Goal: Task Accomplishment & Management: Manage account settings

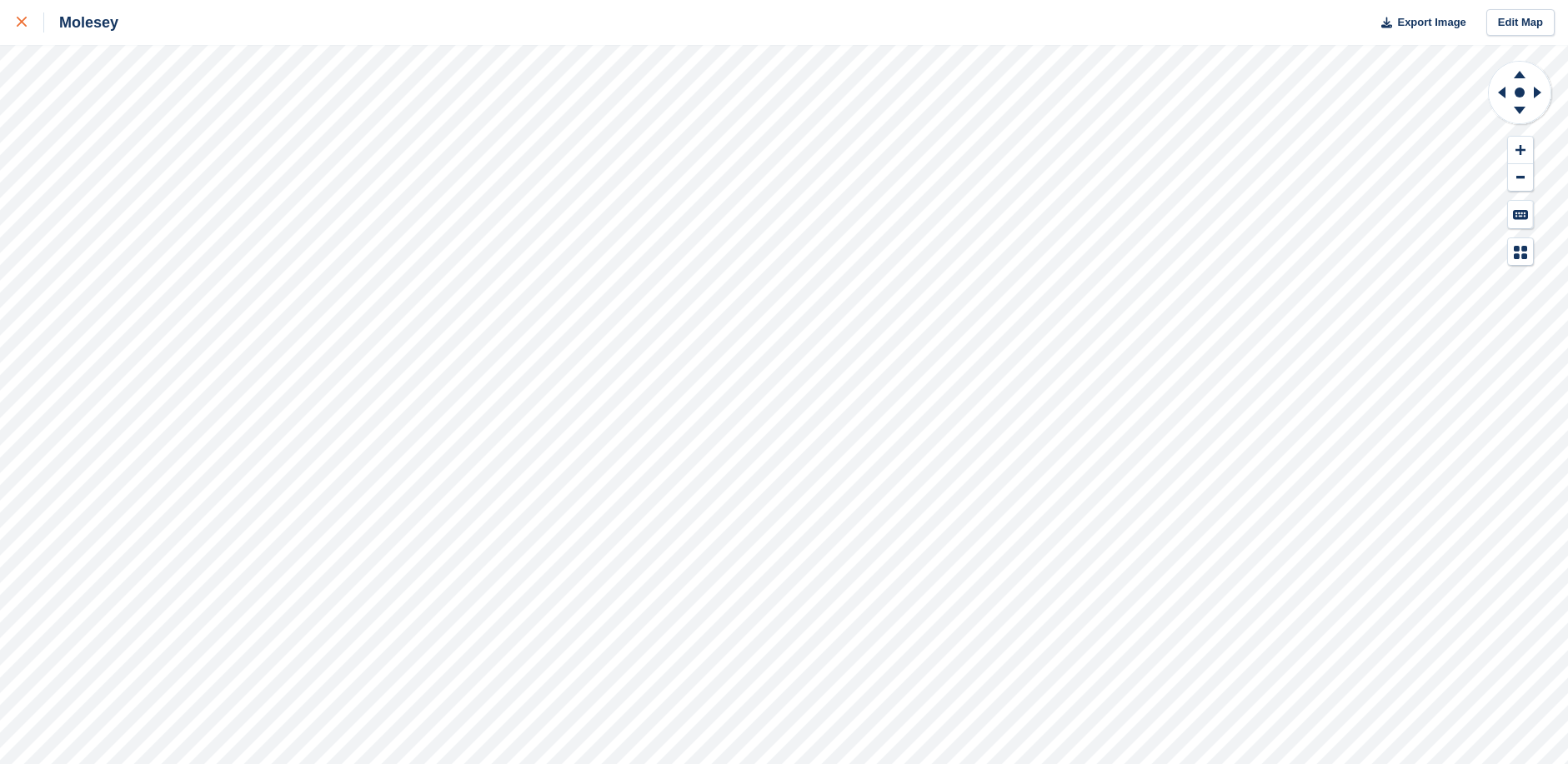
click at [23, 19] on icon at bounding box center [21, 21] width 10 height 10
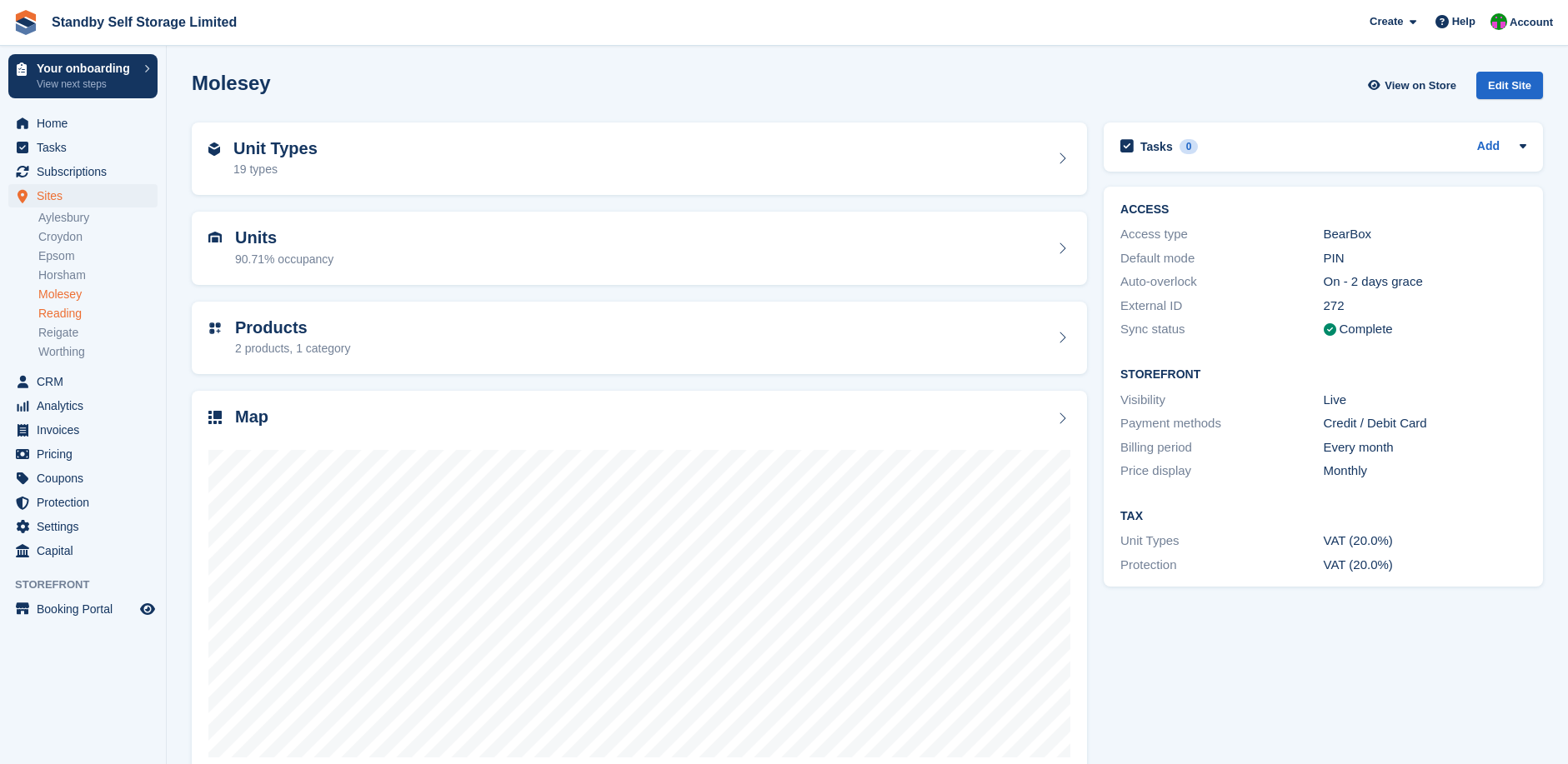
click at [57, 316] on link "Reading" at bounding box center [98, 314] width 119 height 16
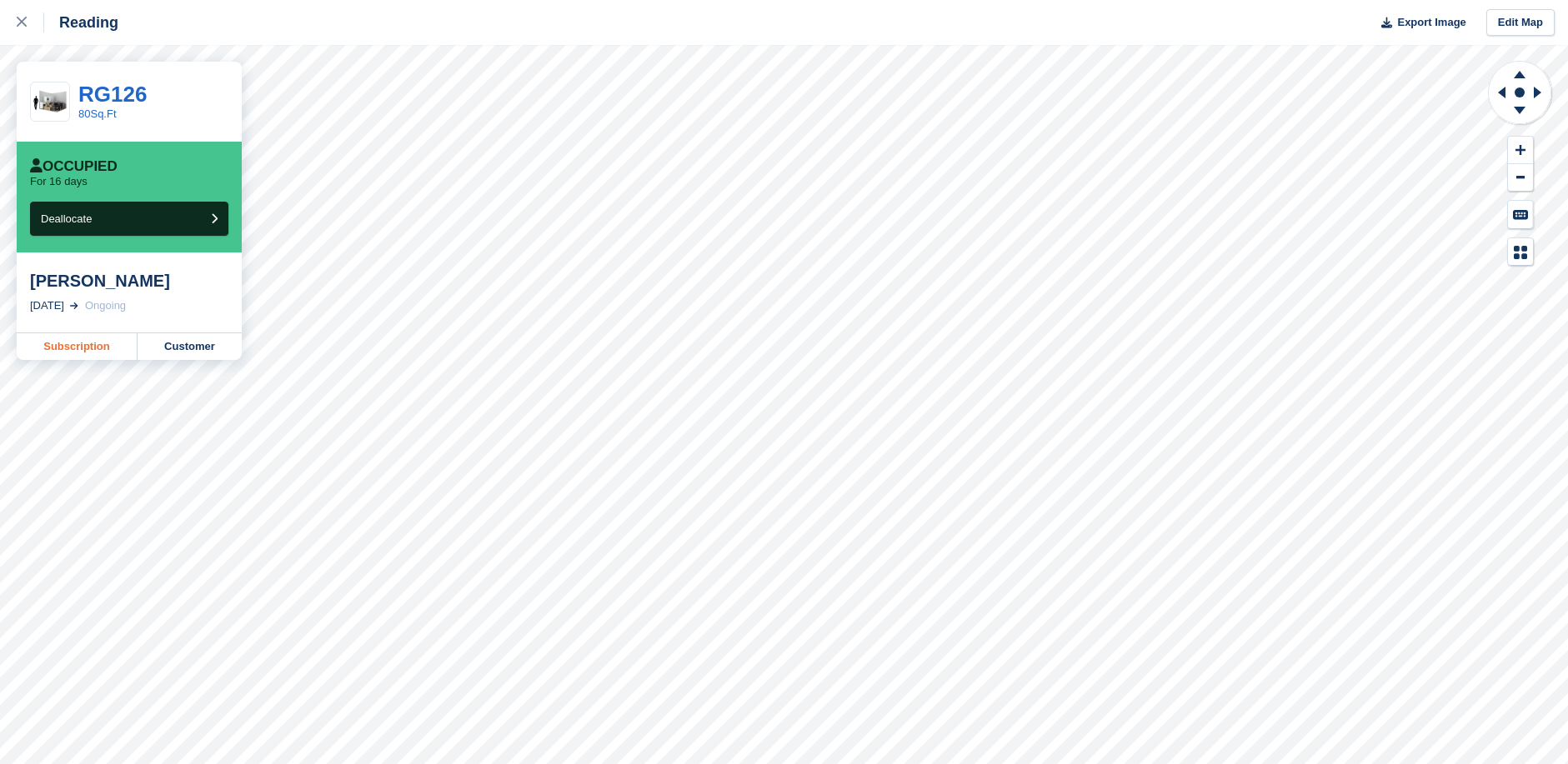
click at [98, 350] on link "Subscription" at bounding box center [77, 347] width 121 height 26
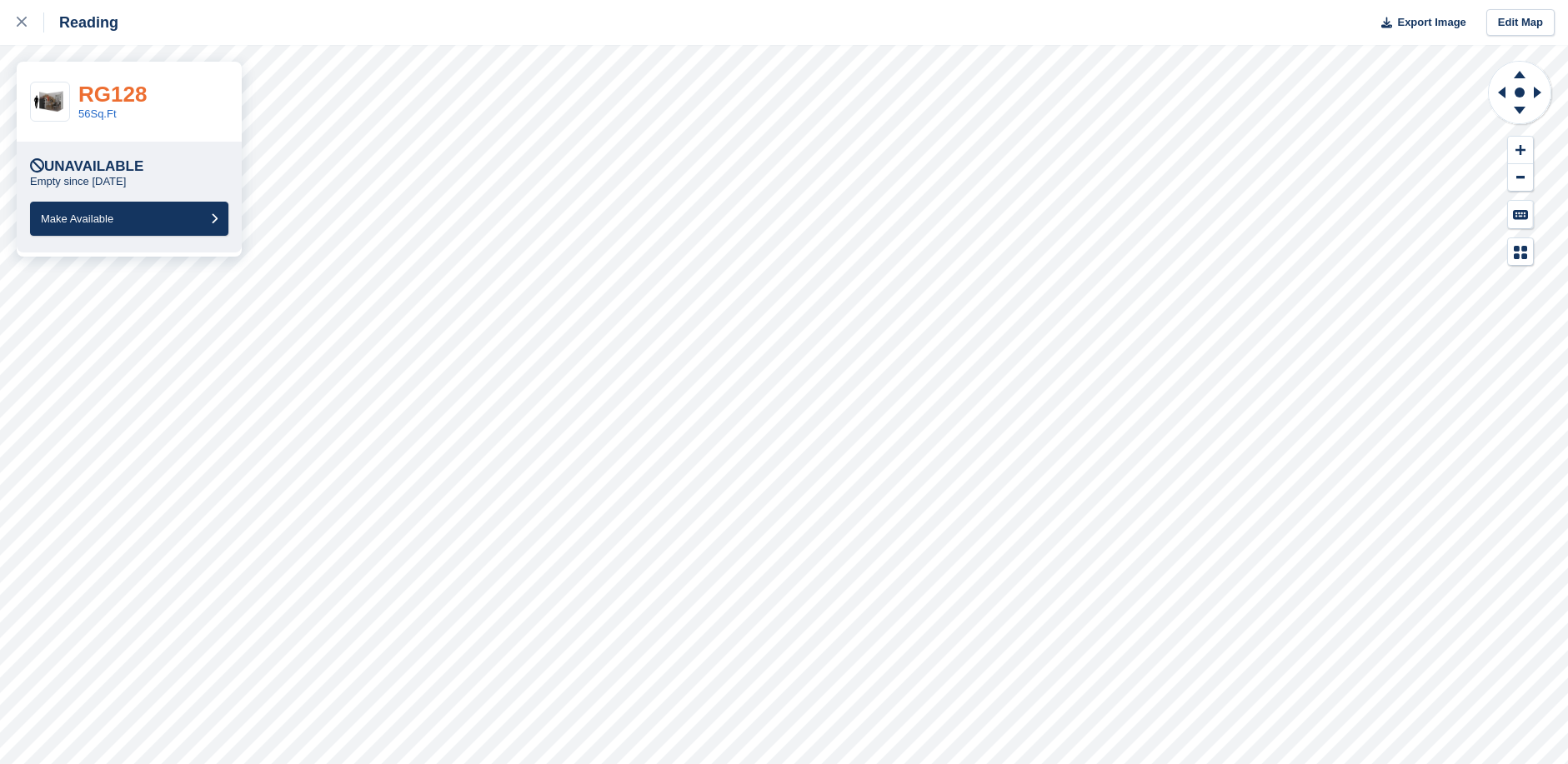
click at [105, 99] on link "RG128" at bounding box center [112, 94] width 69 height 25
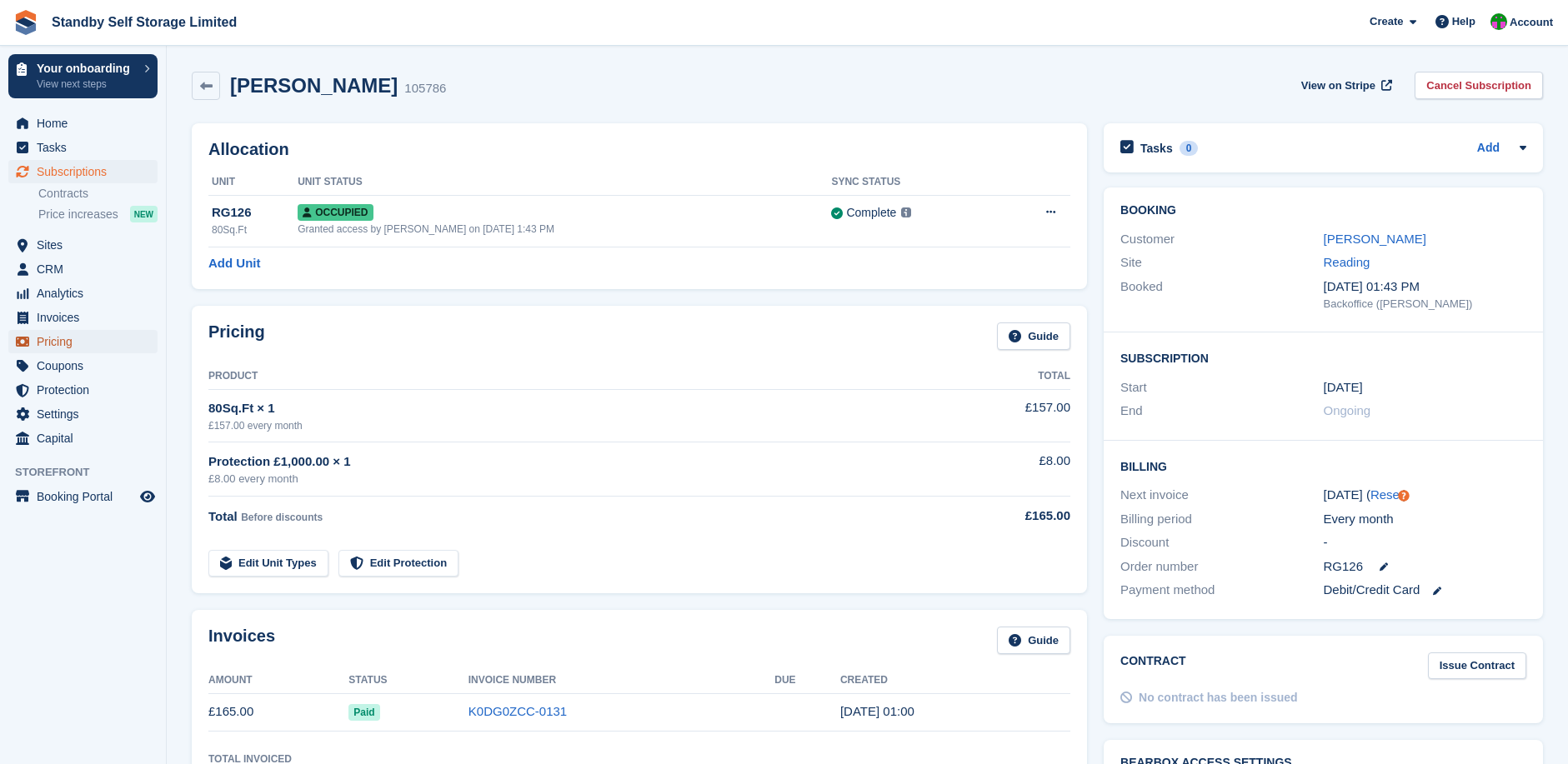
click at [81, 341] on span "Pricing" at bounding box center [87, 342] width 100 height 24
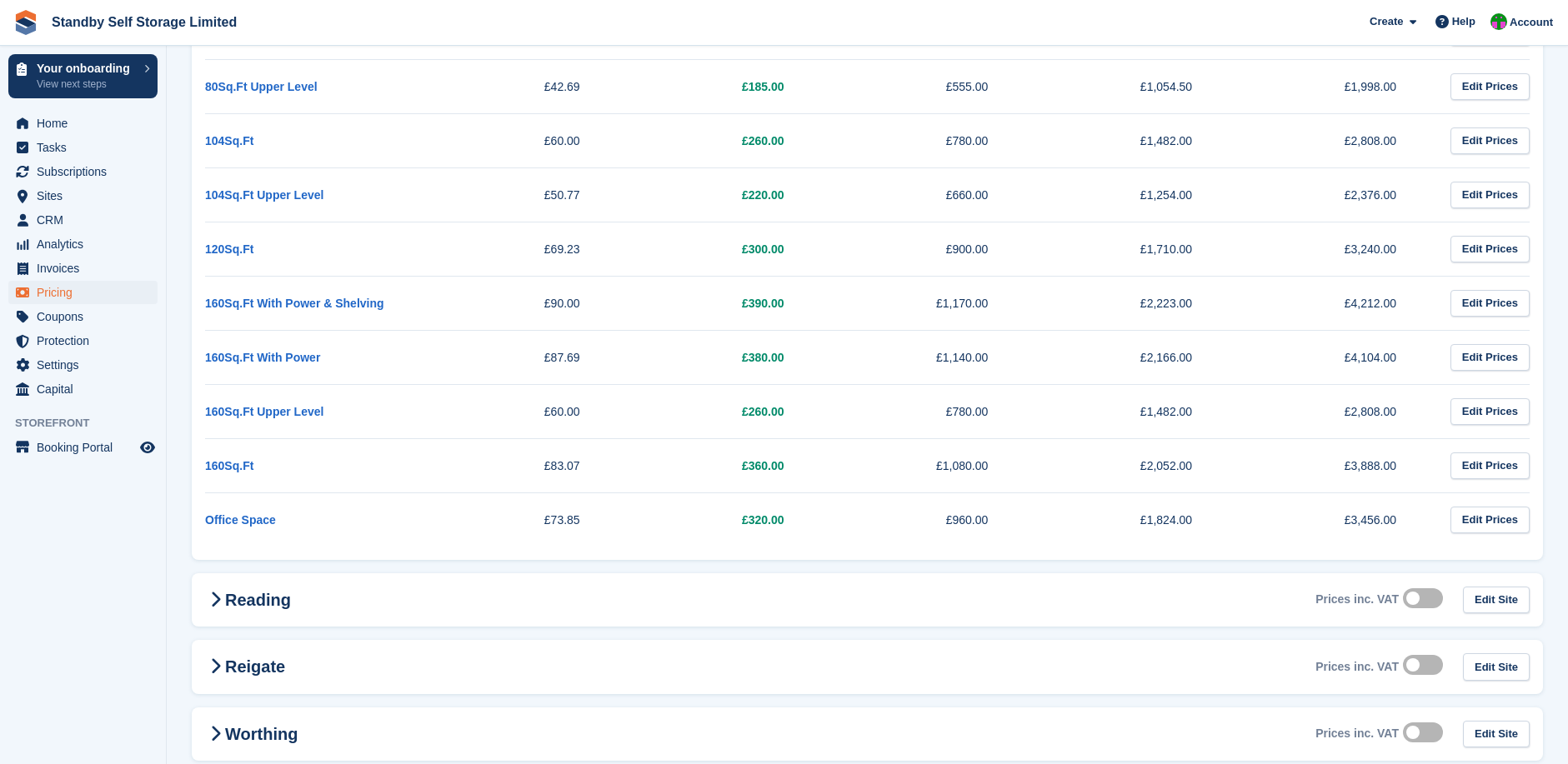
scroll to position [1099, 0]
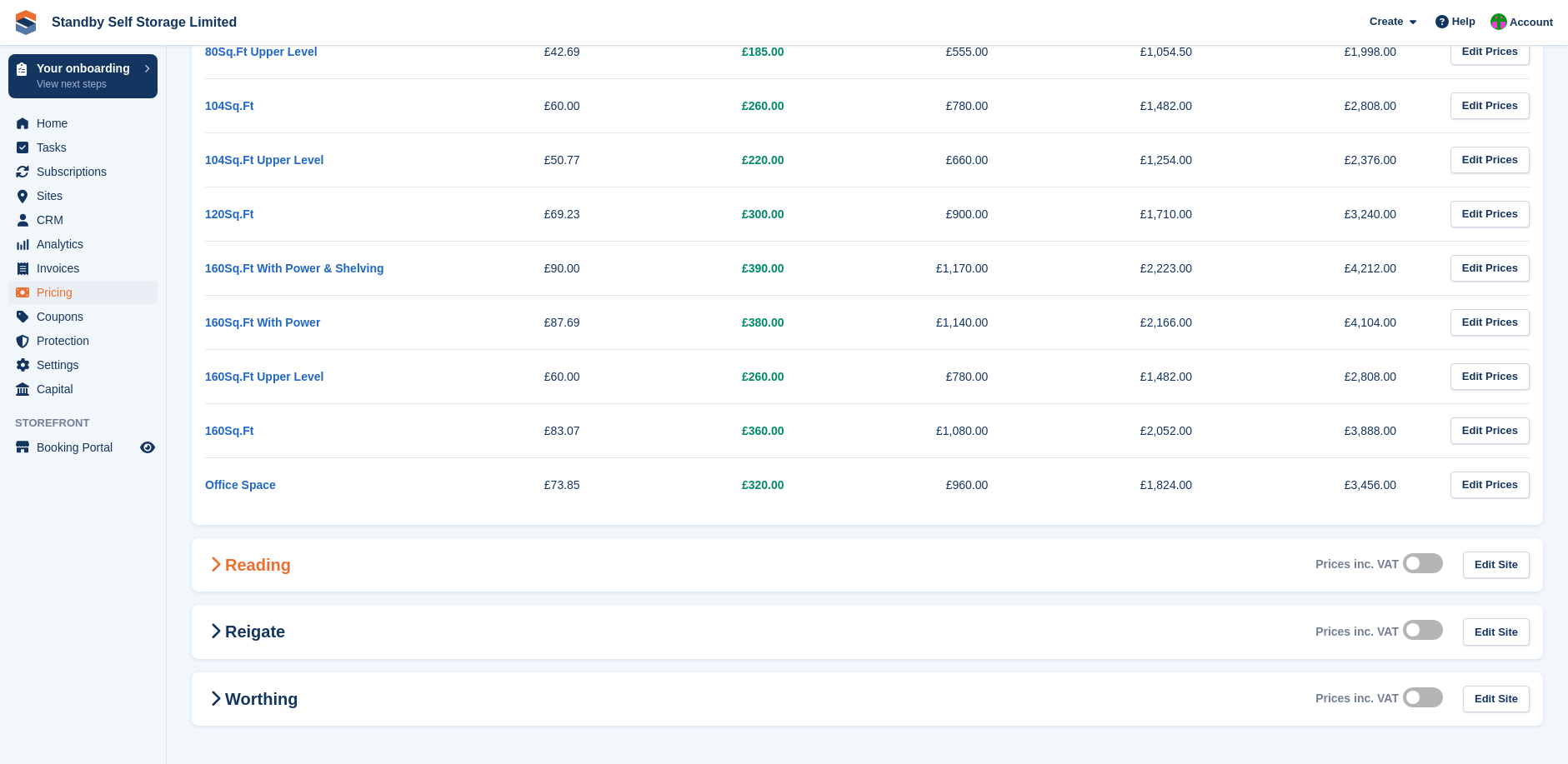
click at [221, 557] on span at bounding box center [214, 565] width 20 height 20
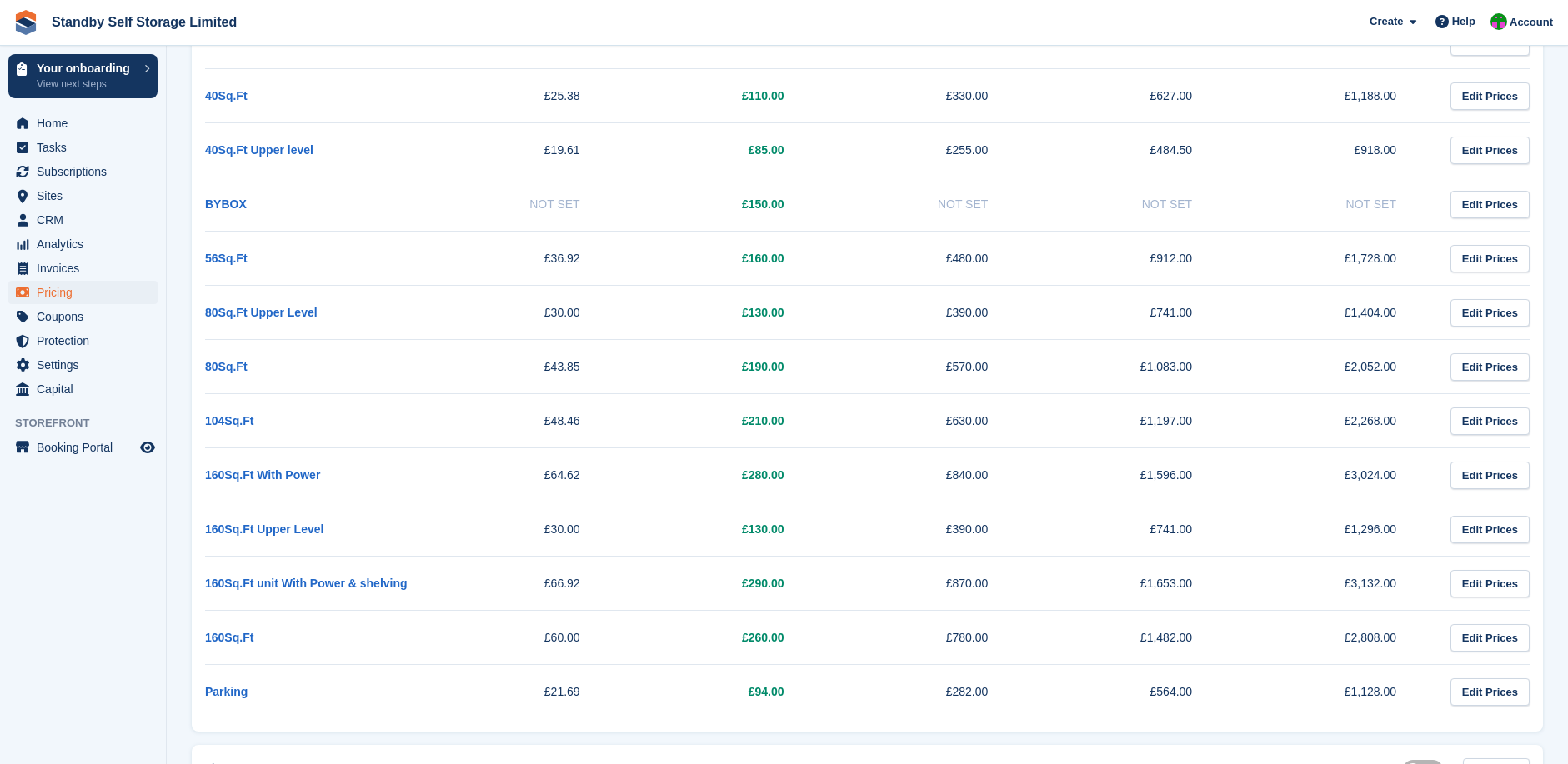
scroll to position [1738, 0]
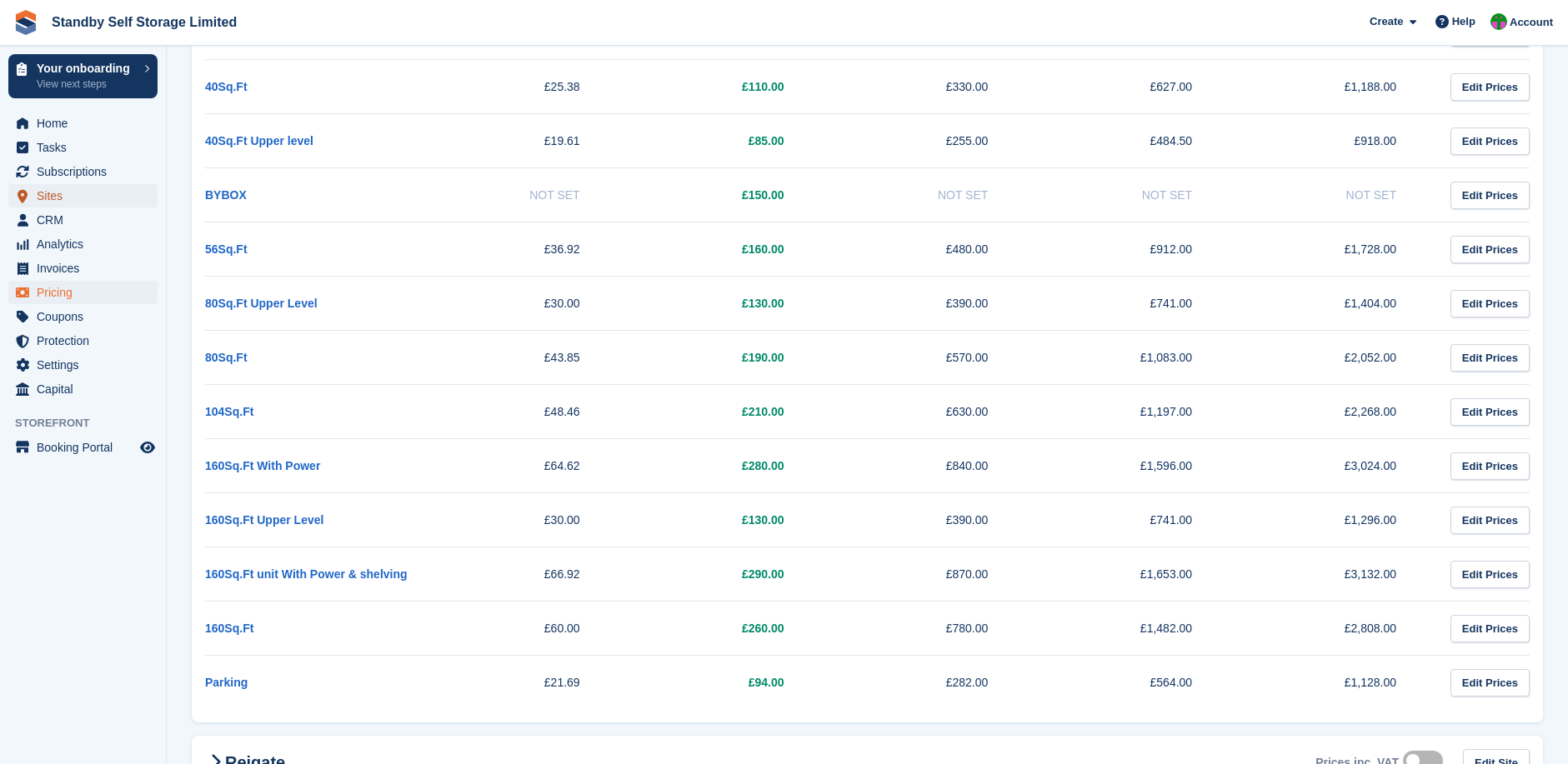
click at [76, 200] on span "Sites" at bounding box center [87, 196] width 100 height 24
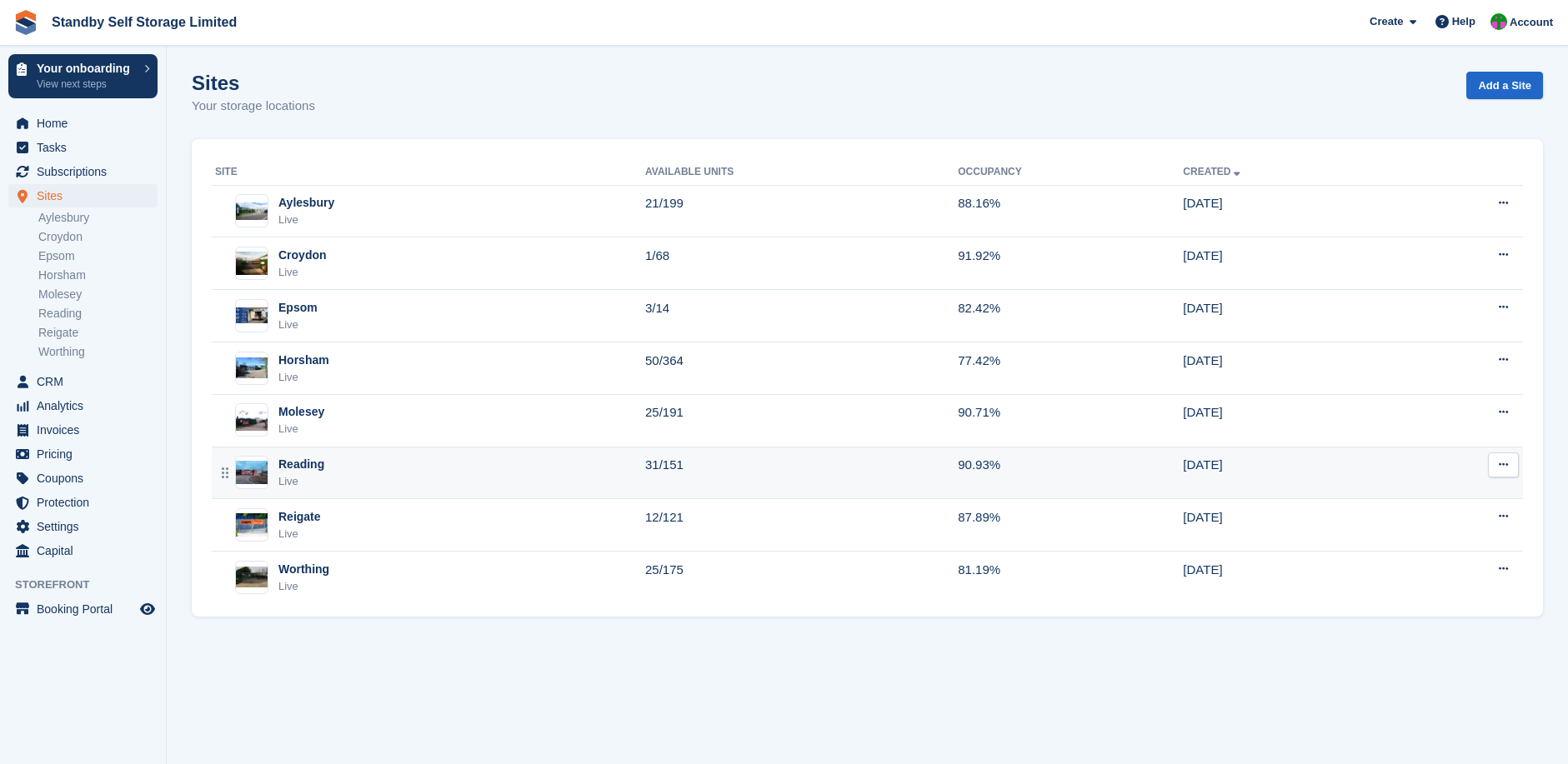
click at [321, 472] on div "Reading" at bounding box center [301, 465] width 46 height 18
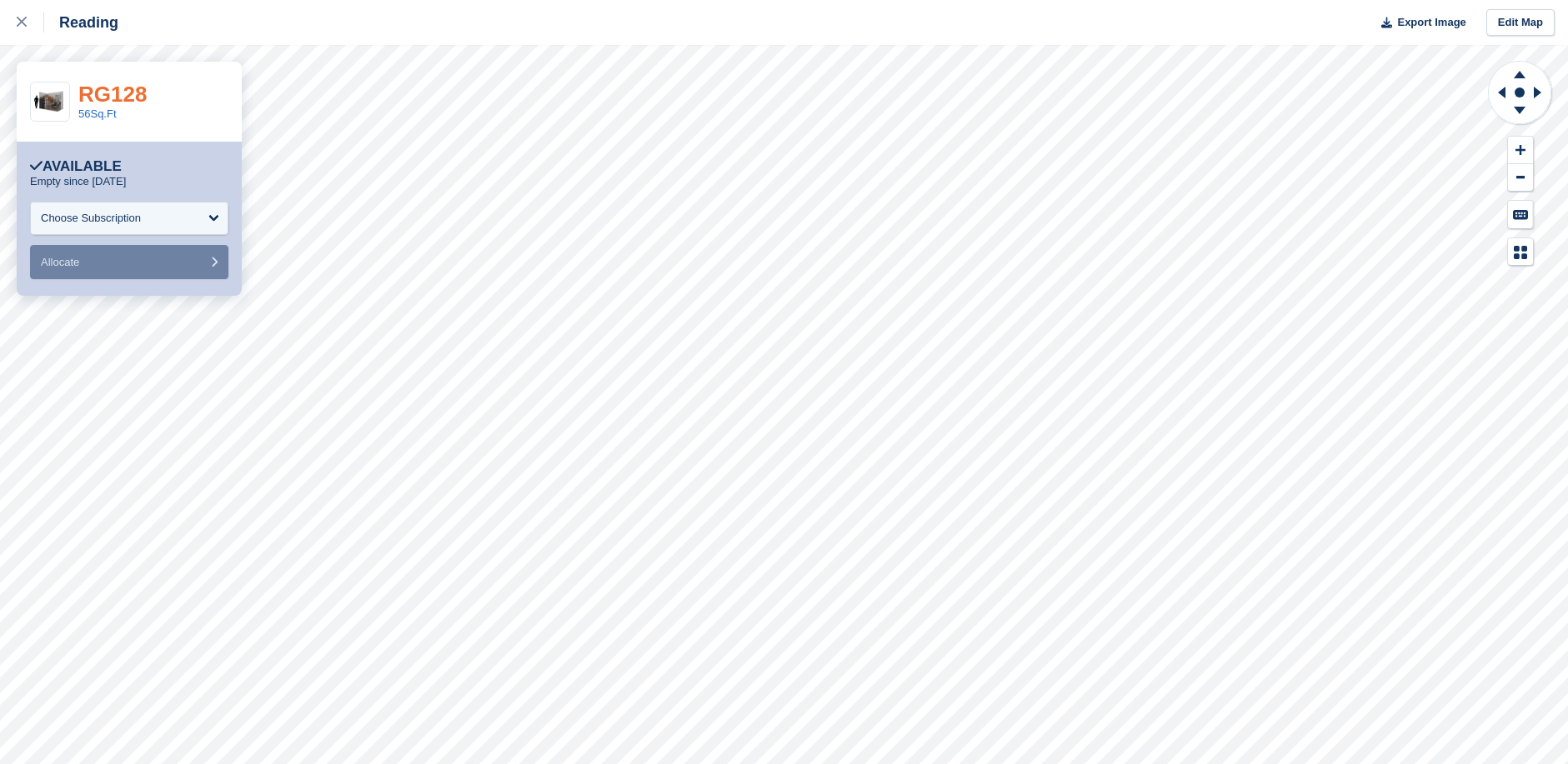
click at [98, 95] on link "RG128" at bounding box center [112, 94] width 69 height 25
click at [105, 95] on link "RG128" at bounding box center [112, 94] width 69 height 25
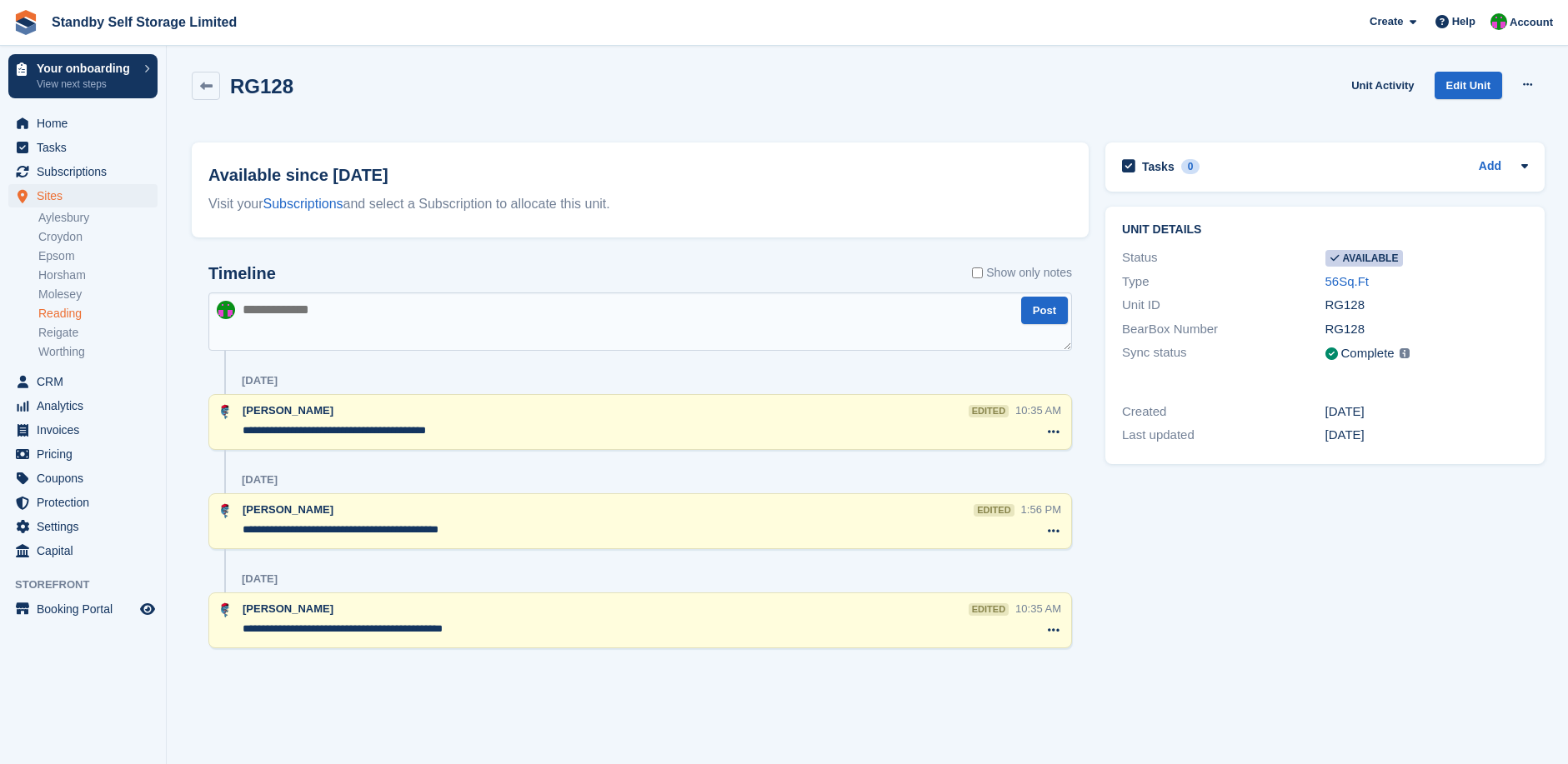
click at [241, 309] on textarea at bounding box center [639, 321] width 863 height 58
type textarea "**********"
click at [1050, 307] on button "Post" at bounding box center [1044, 310] width 47 height 27
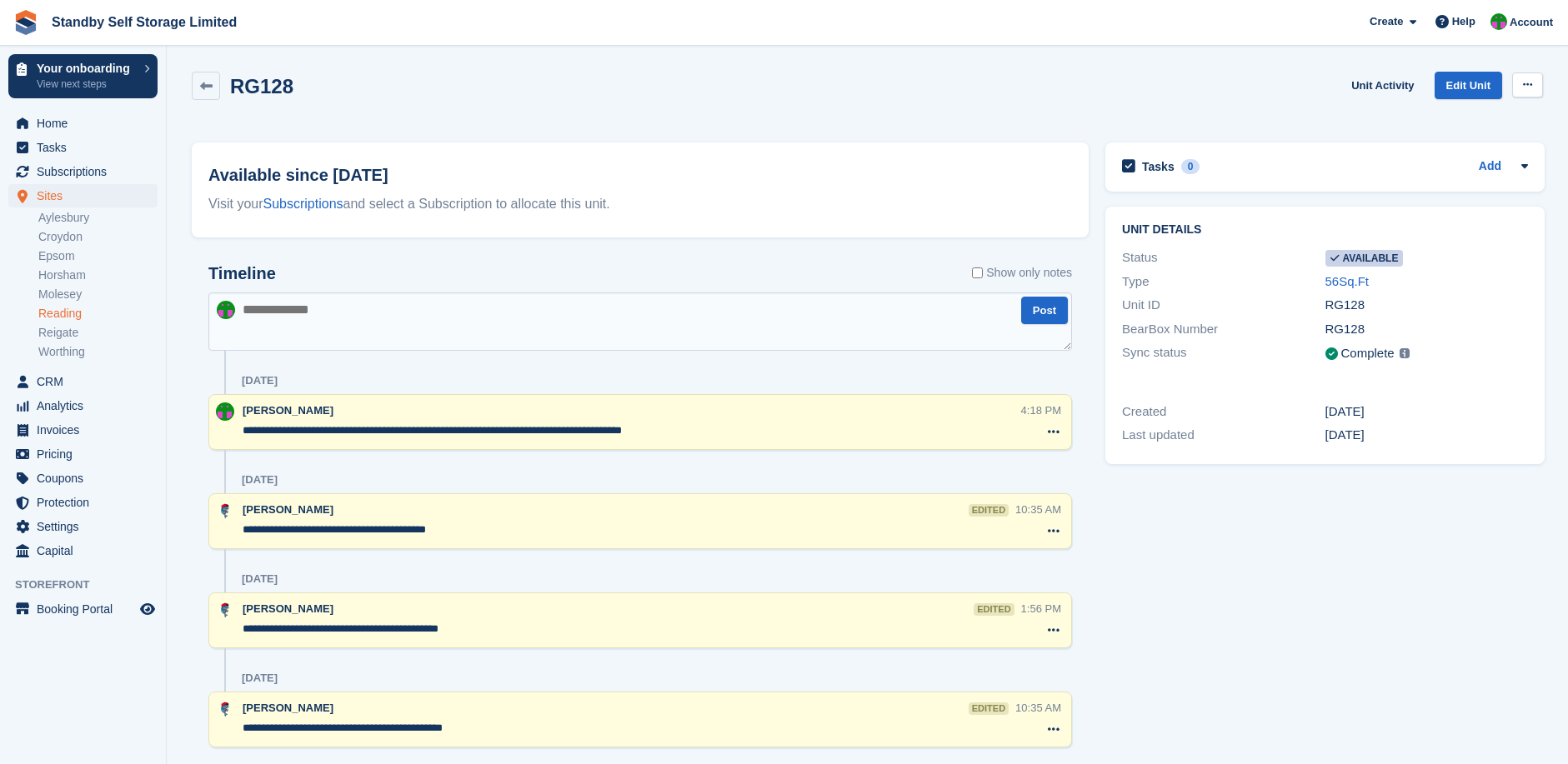
click at [1523, 85] on icon at bounding box center [1528, 84] width 9 height 11
click at [1449, 115] on p "Make unavailable" at bounding box center [1463, 117] width 145 height 22
click at [685, 428] on textarea "**********" at bounding box center [632, 430] width 778 height 17
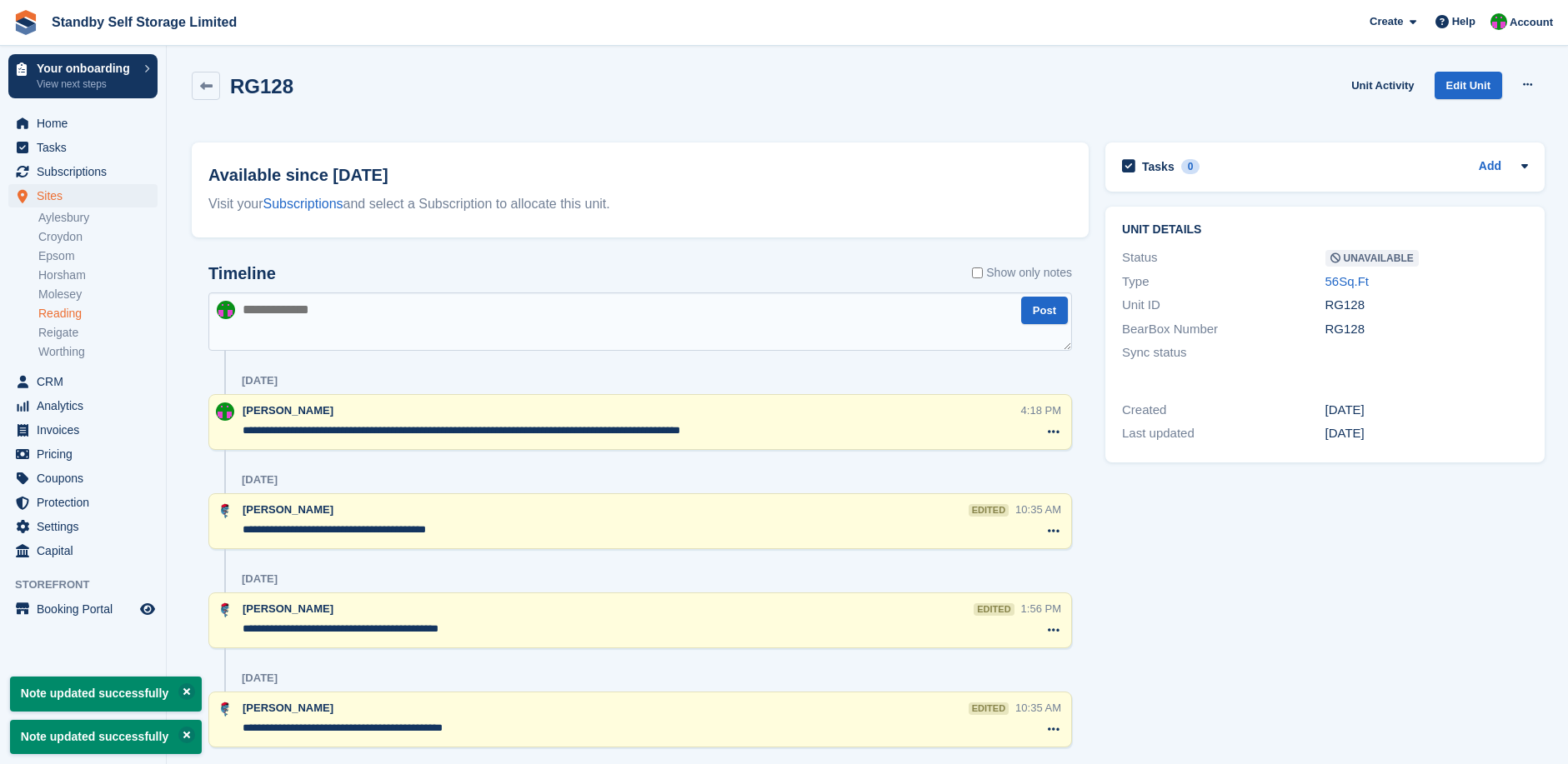
type textarea "**********"
